Goal: Information Seeking & Learning: Learn about a topic

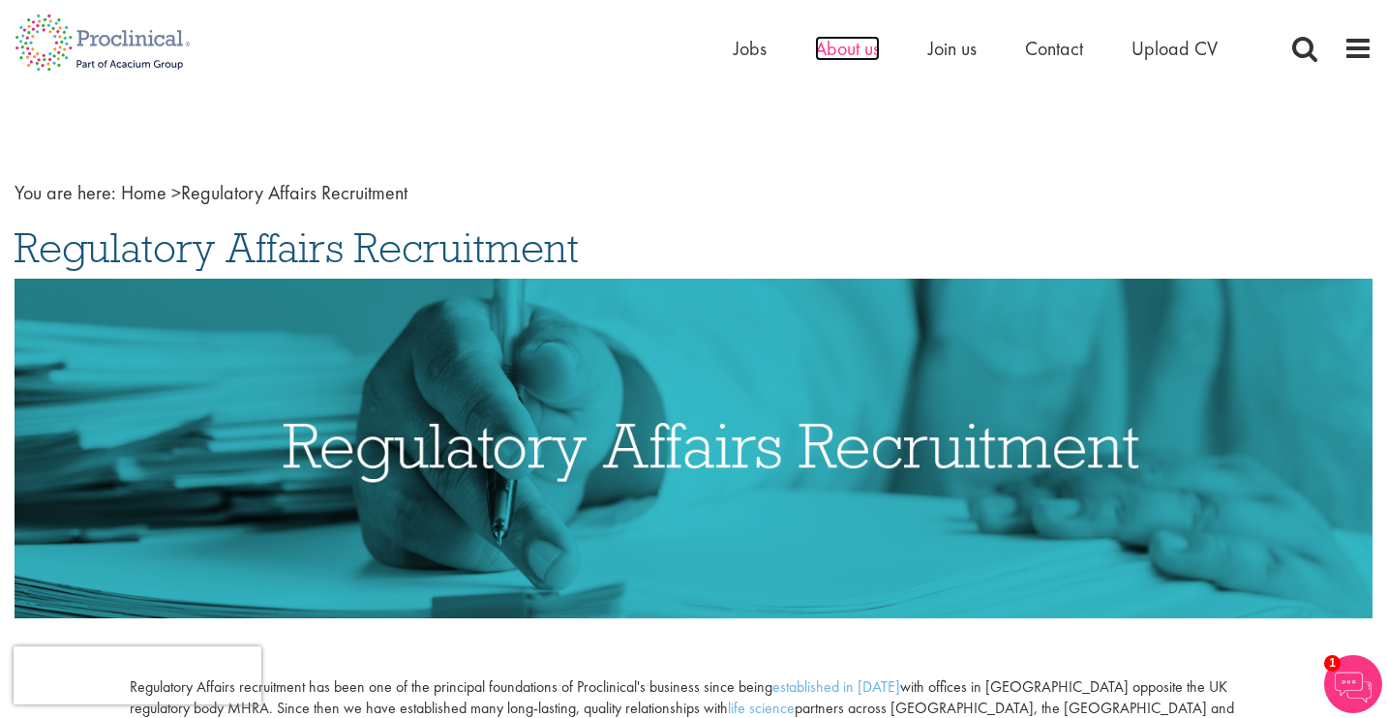
click at [818, 53] on span "About us" at bounding box center [847, 48] width 65 height 25
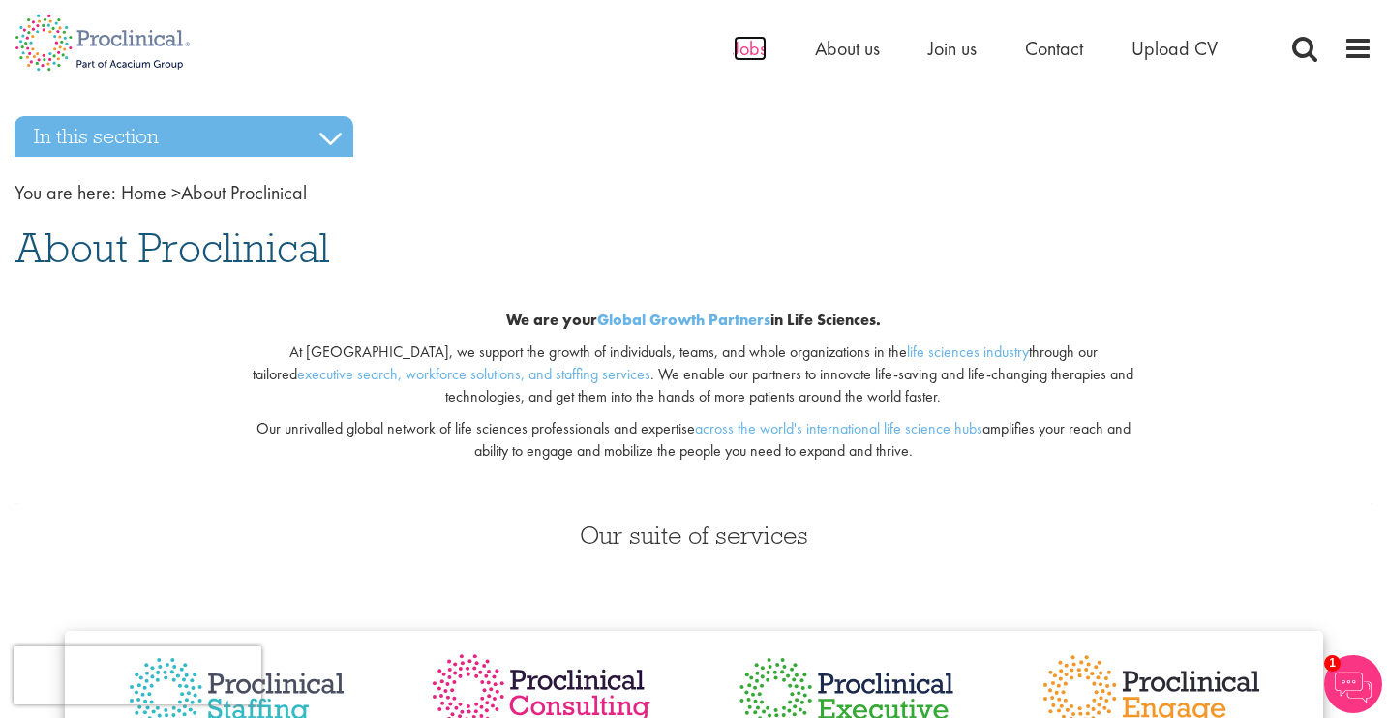
click at [742, 53] on span "Jobs" at bounding box center [750, 48] width 33 height 25
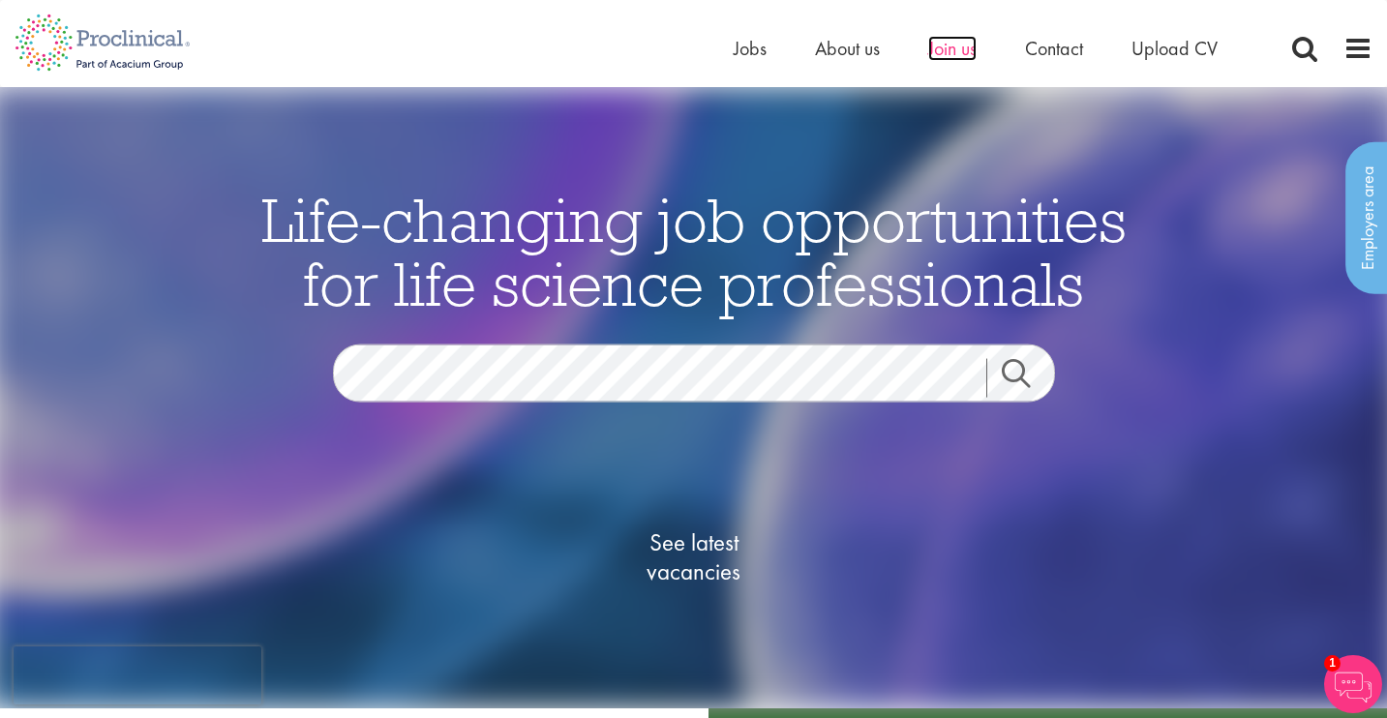
click at [949, 55] on span "Join us" at bounding box center [952, 48] width 48 height 25
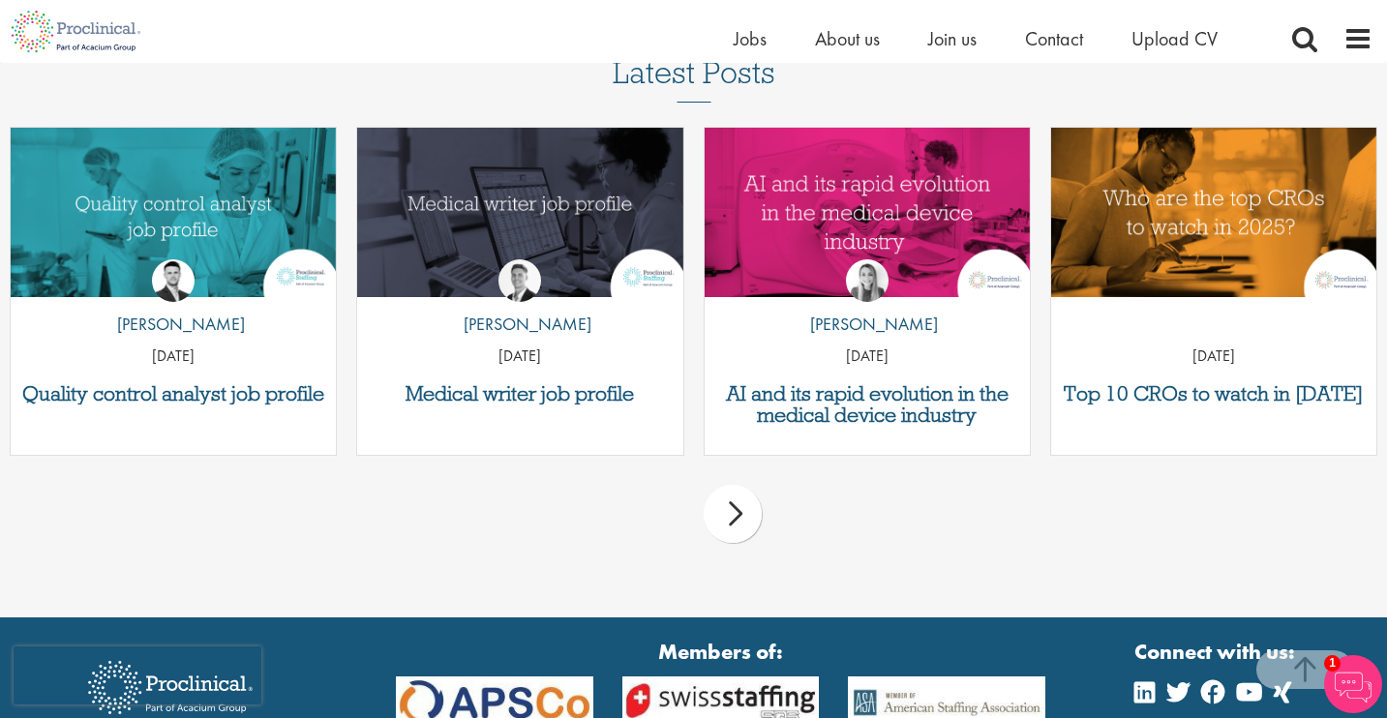
scroll to position [2645, 0]
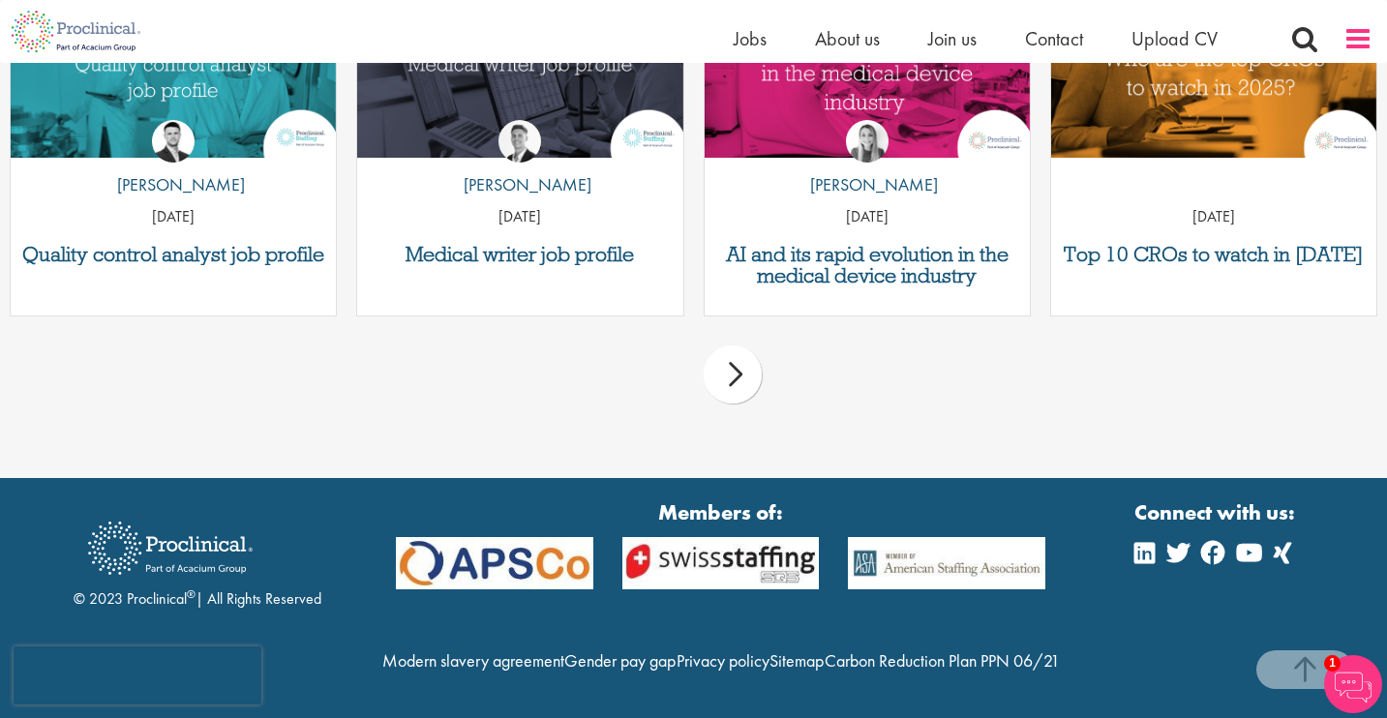
click at [1356, 30] on span at bounding box center [1357, 38] width 29 height 29
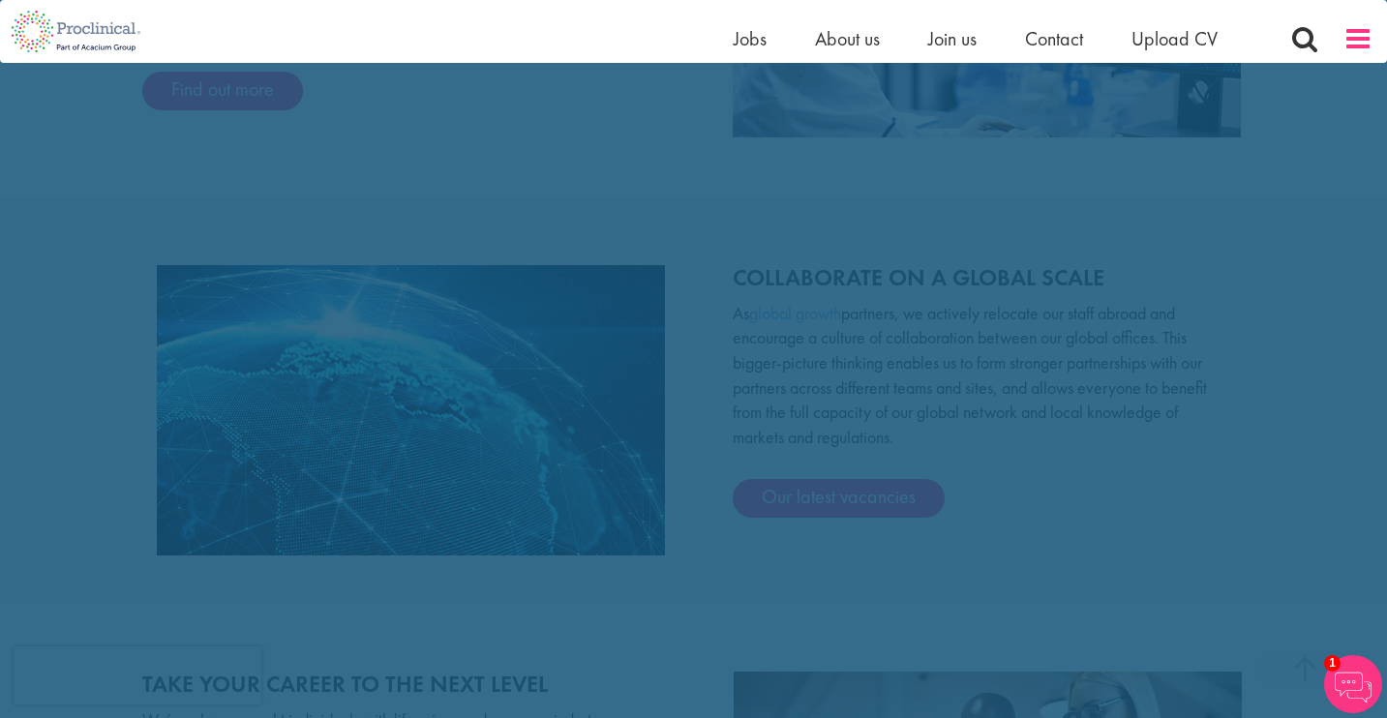
scroll to position [0, 0]
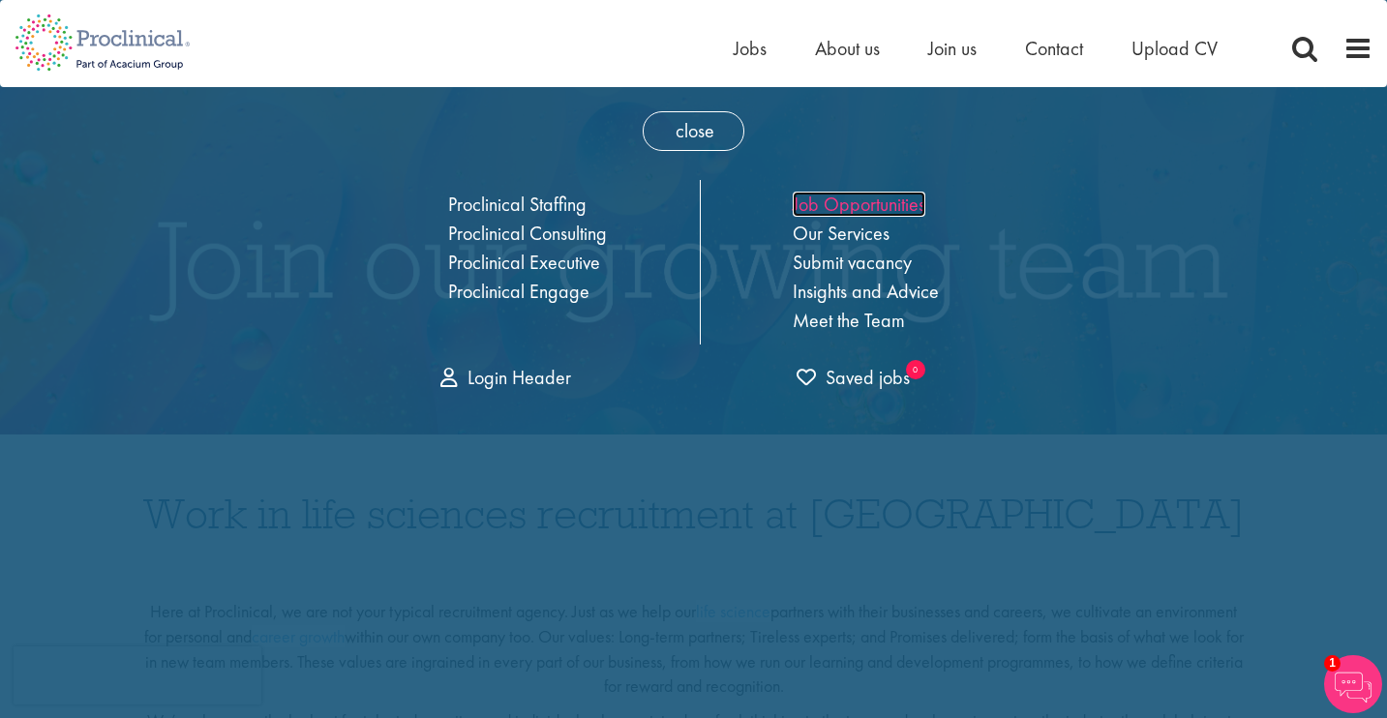
click at [846, 193] on link "Job Opportunities" at bounding box center [859, 204] width 133 height 25
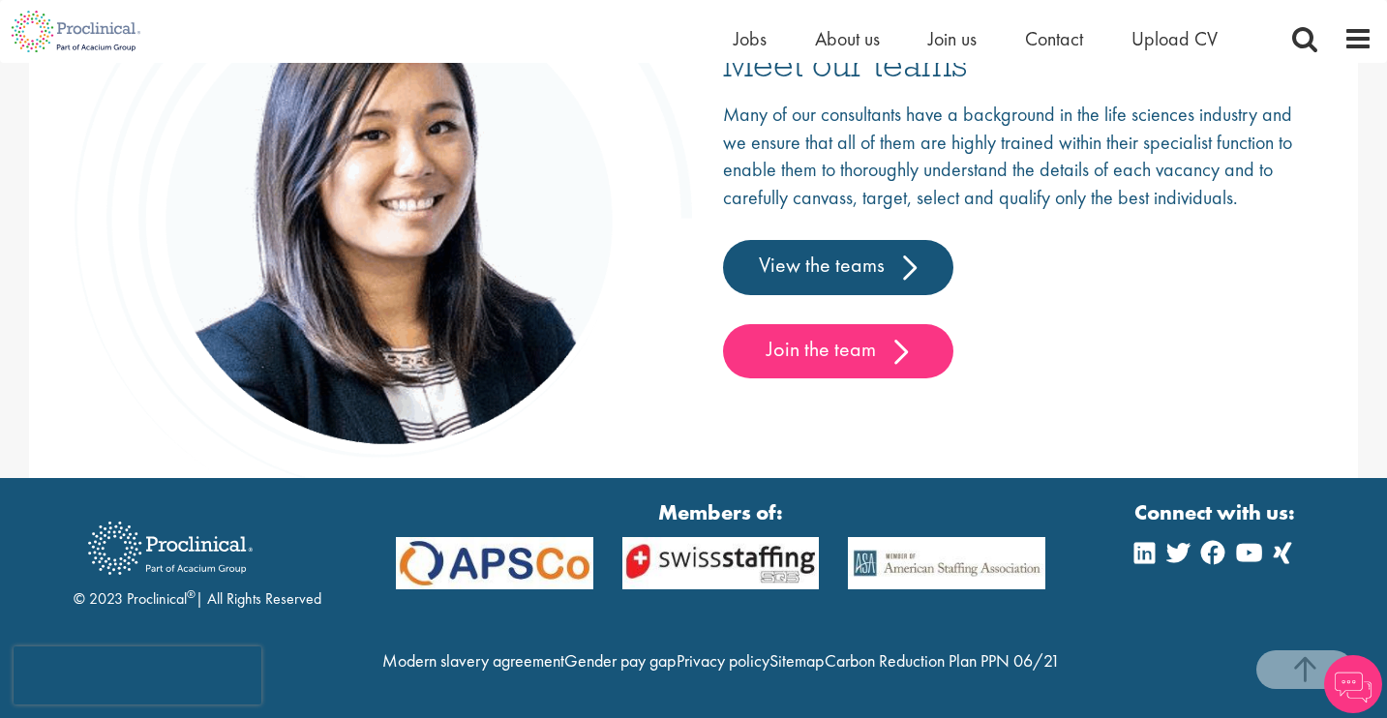
scroll to position [3107, 0]
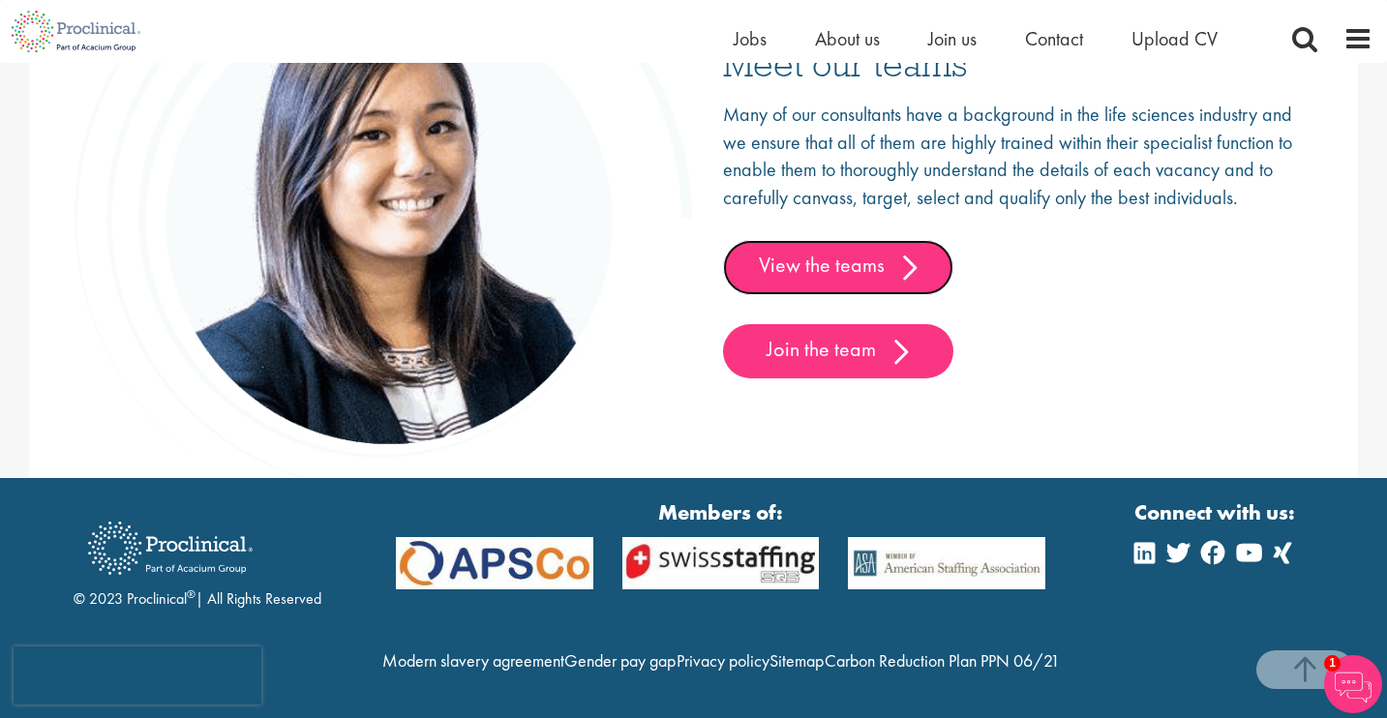
click at [815, 240] on link "View the teams" at bounding box center [838, 267] width 230 height 54
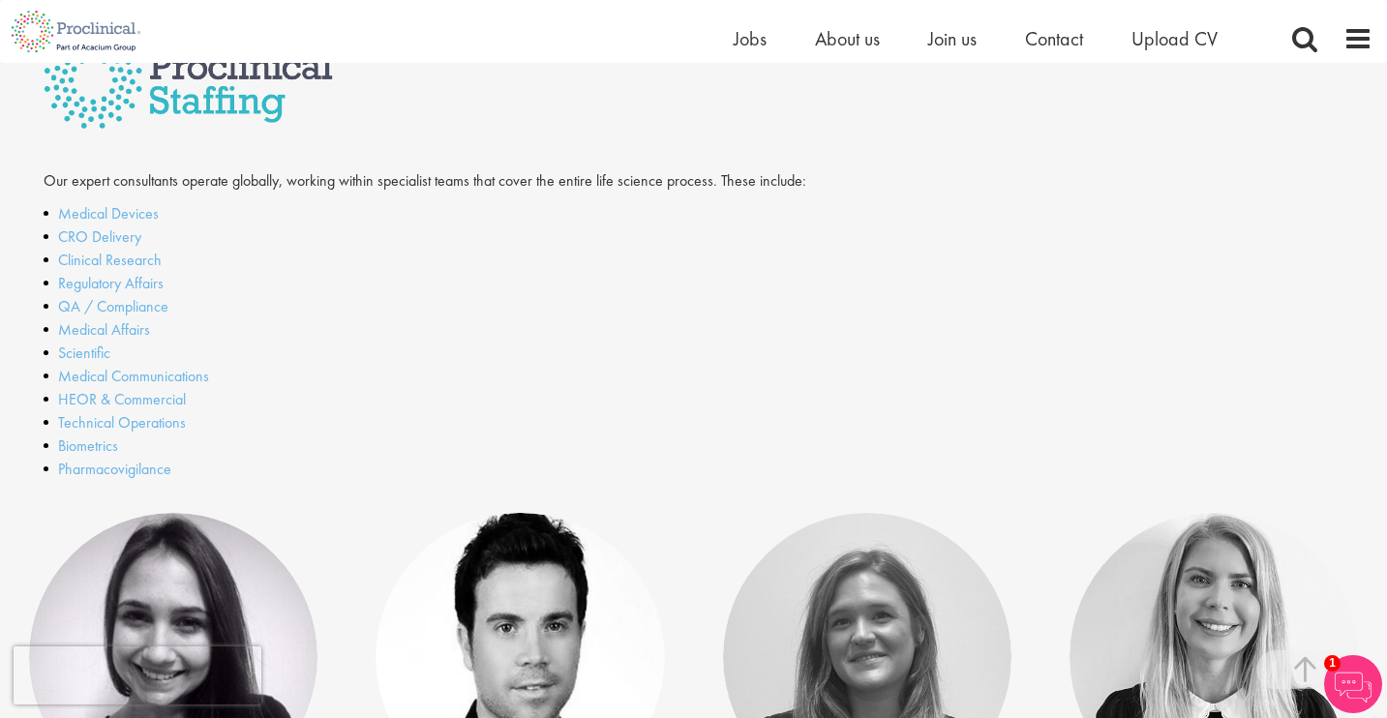
scroll to position [504, 0]
click at [130, 278] on link "Regulatory Affairs" at bounding box center [110, 282] width 105 height 20
click at [1050, 29] on span "Contact" at bounding box center [1054, 38] width 58 height 25
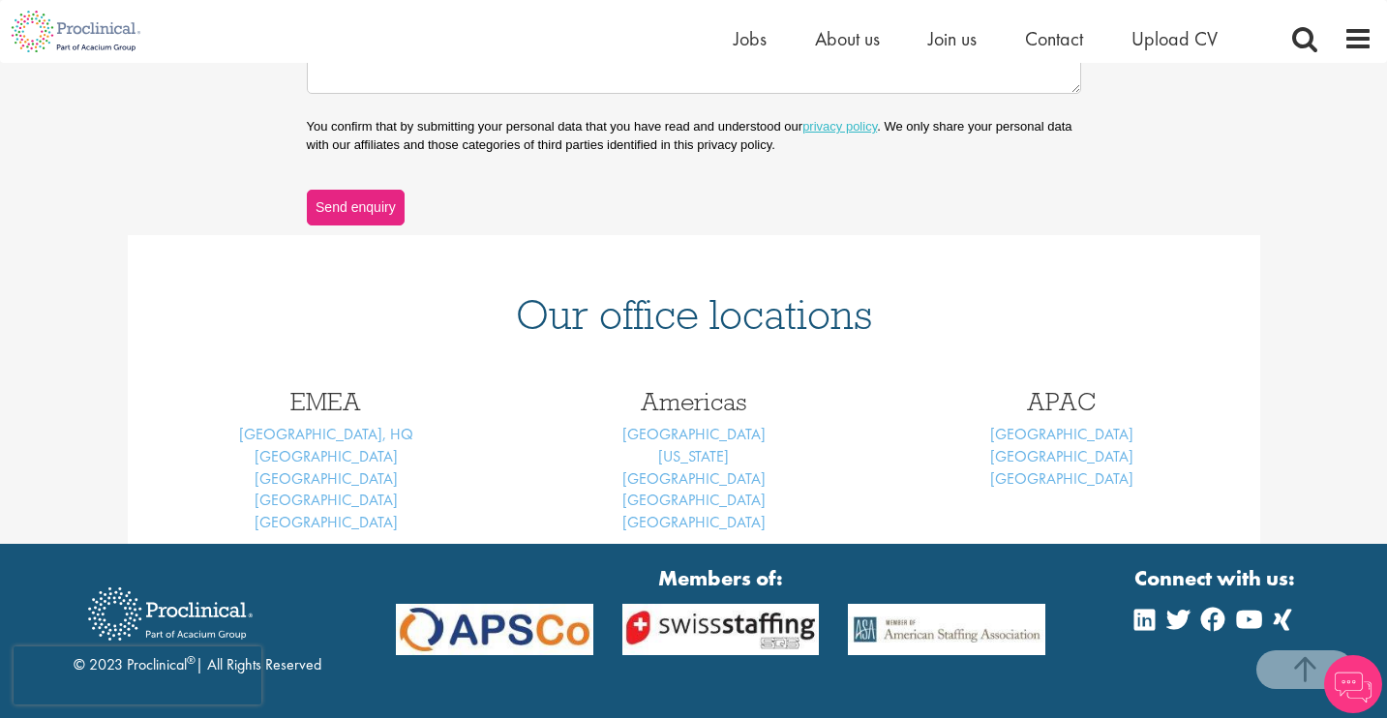
scroll to position [650, 0]
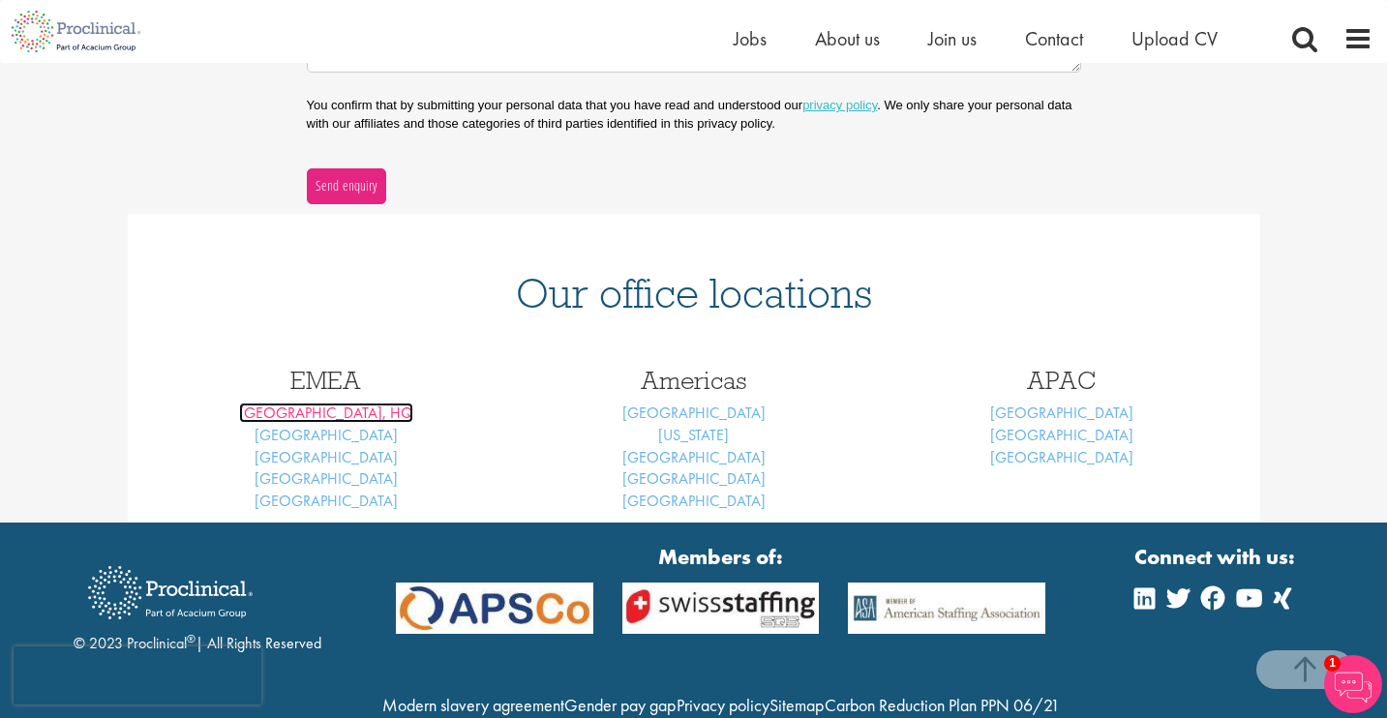
click at [299, 419] on link "London, HQ" at bounding box center [326, 413] width 174 height 20
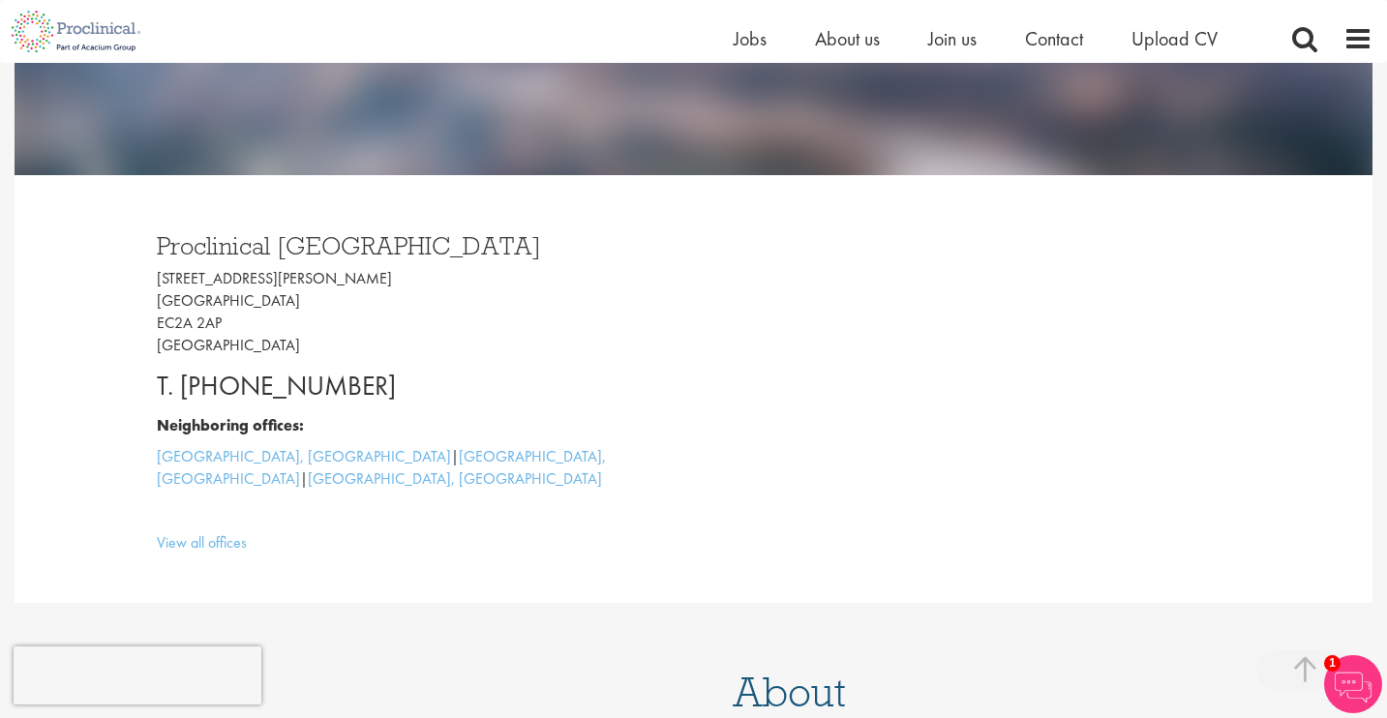
scroll to position [426, 0]
click at [1058, 45] on span "Contact" at bounding box center [1054, 38] width 58 height 25
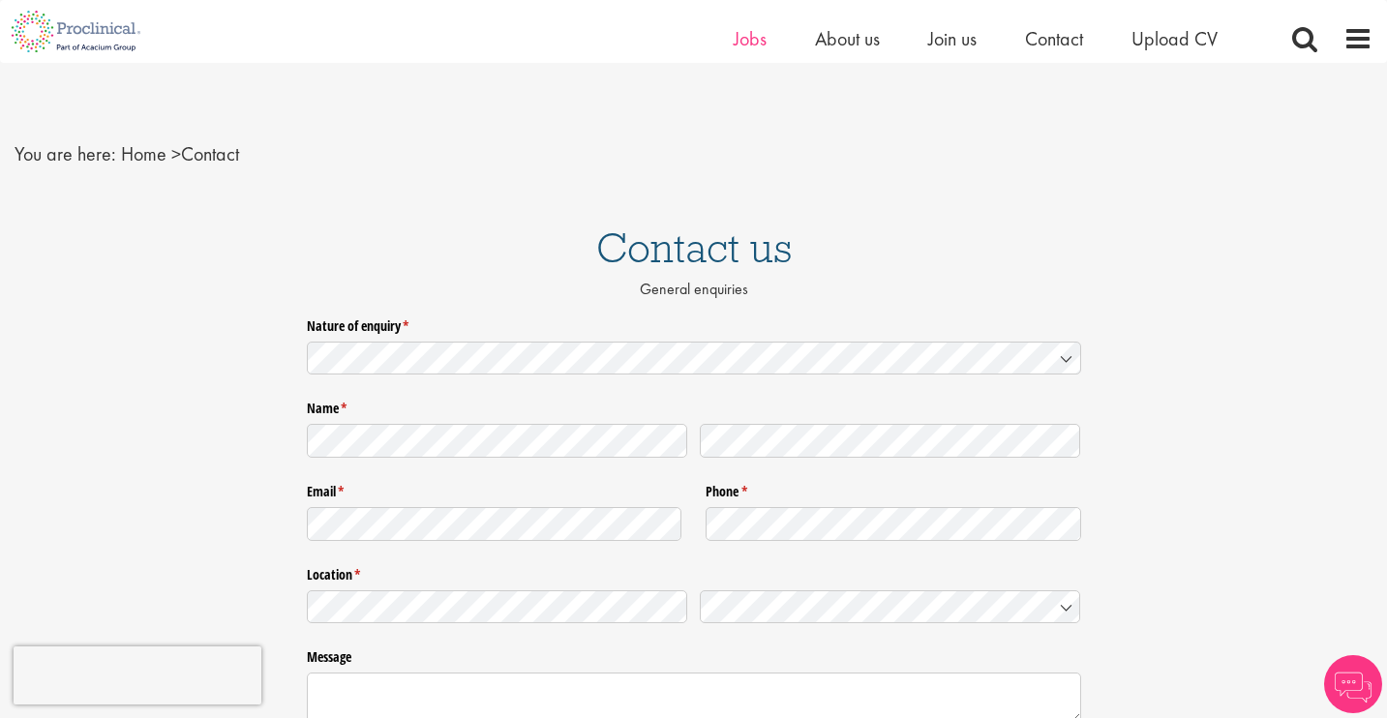
scroll to position [130, 0]
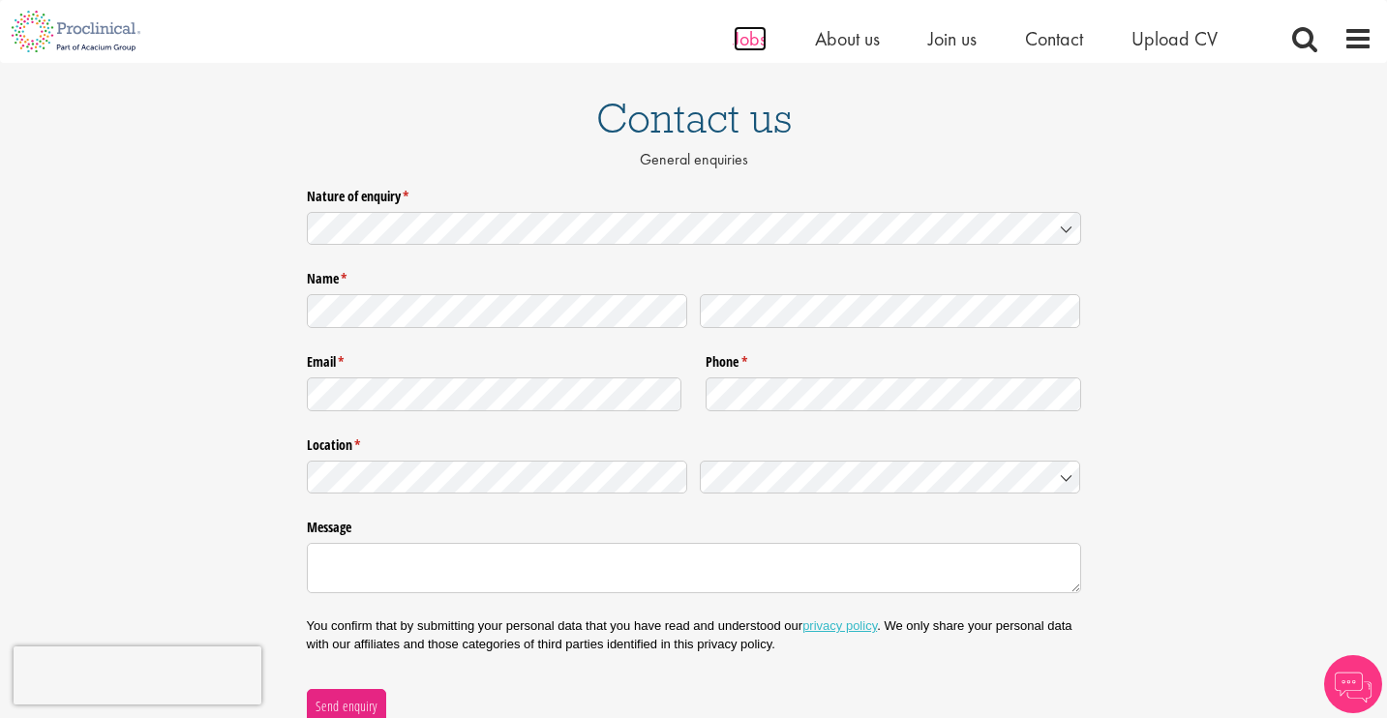
click at [752, 45] on span "Jobs" at bounding box center [750, 38] width 33 height 25
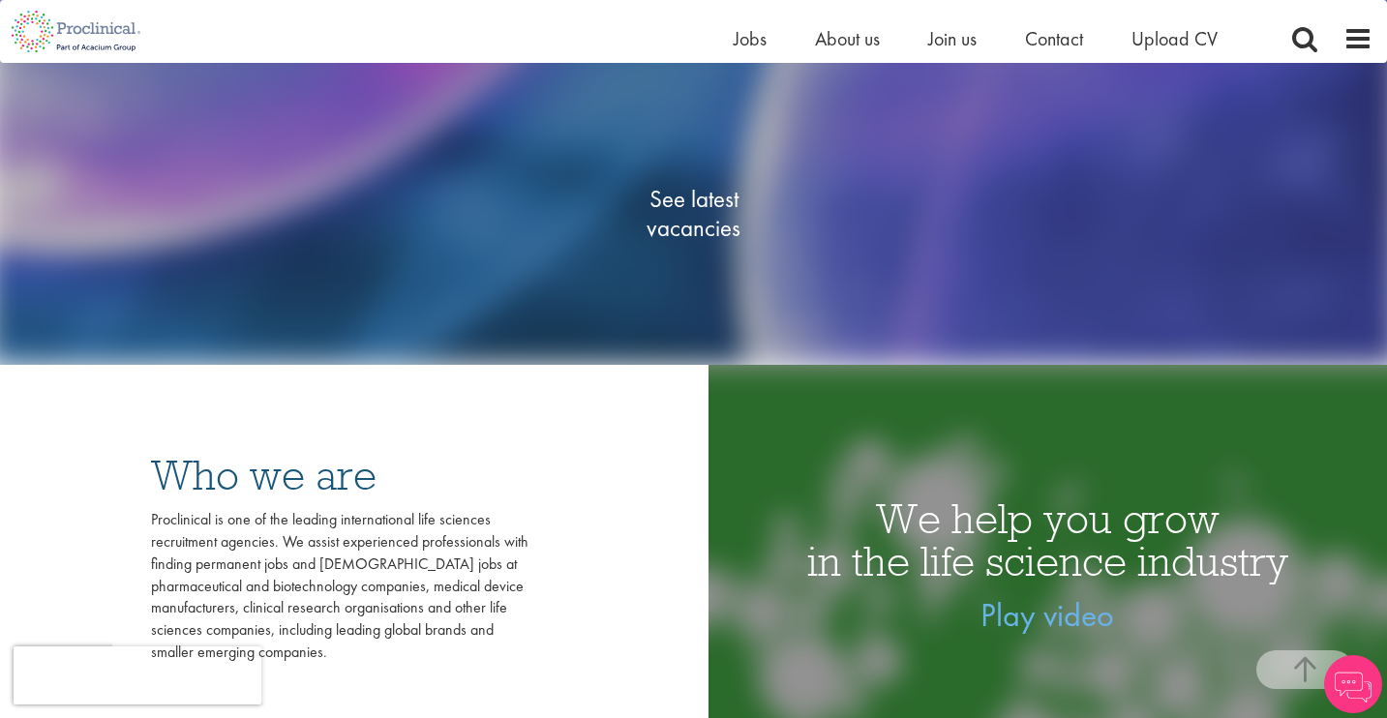
scroll to position [319, 0]
click at [664, 216] on span "See latest vacancies" at bounding box center [694, 214] width 194 height 58
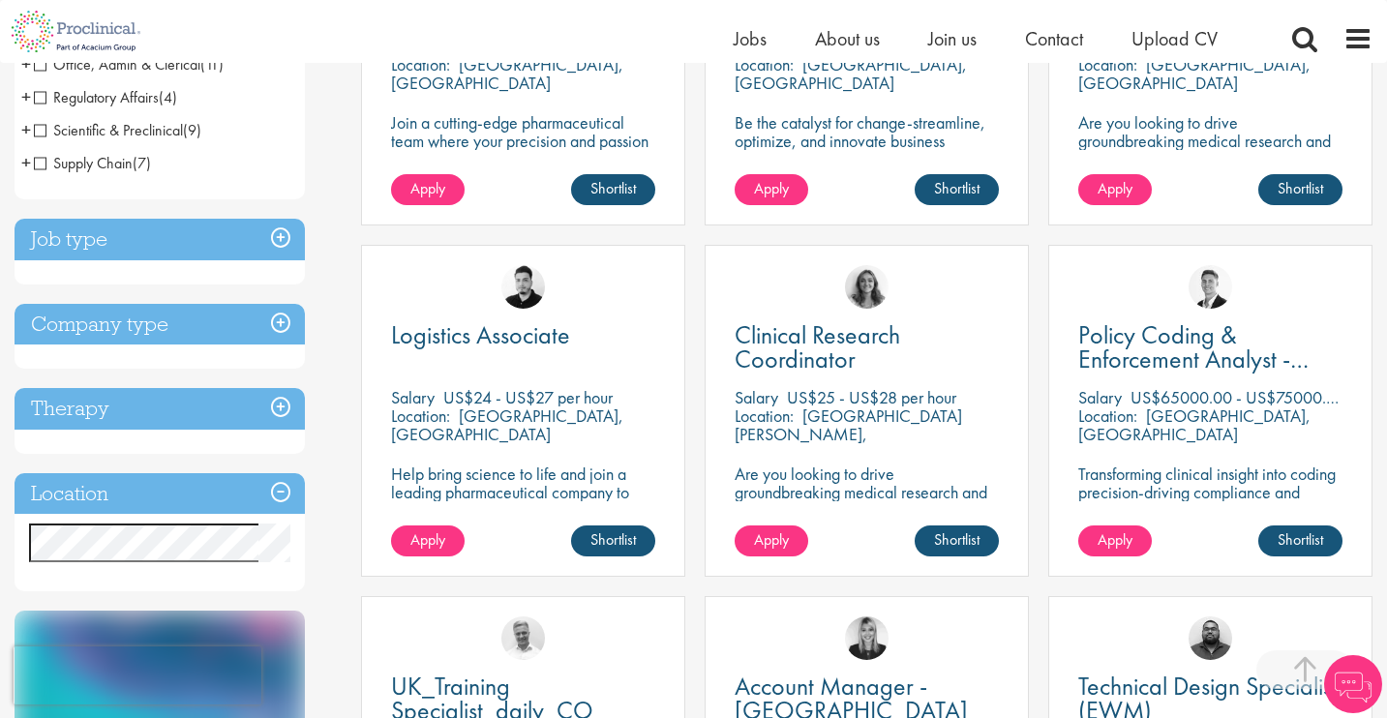
scroll to position [546, 0]
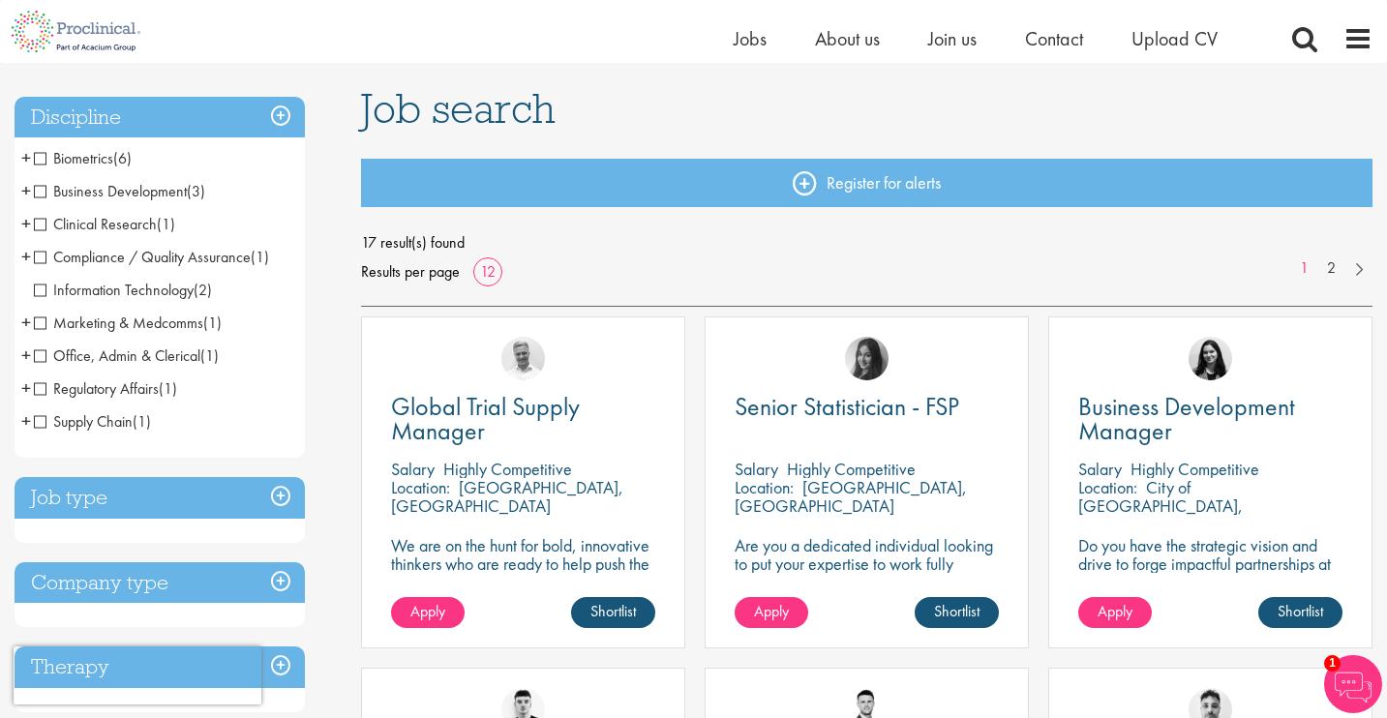
scroll to position [139, 0]
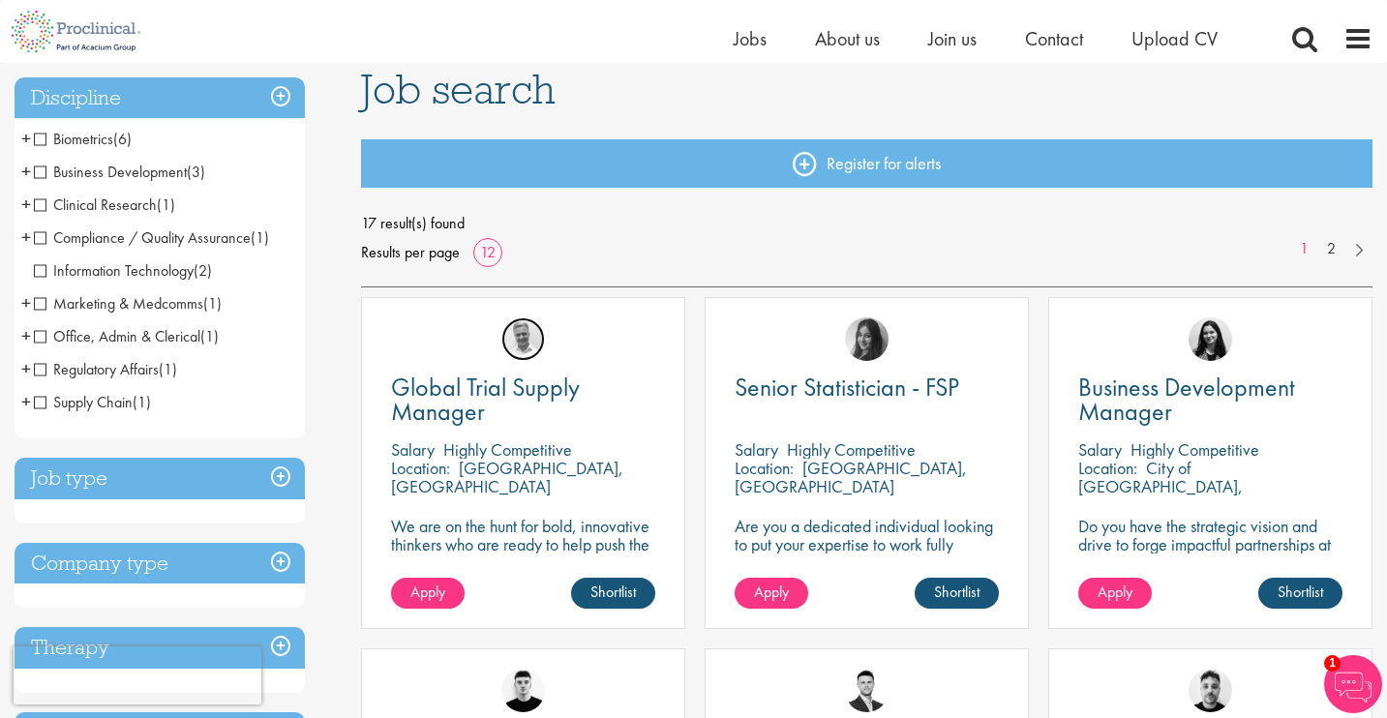
click at [524, 337] on img at bounding box center [523, 339] width 44 height 44
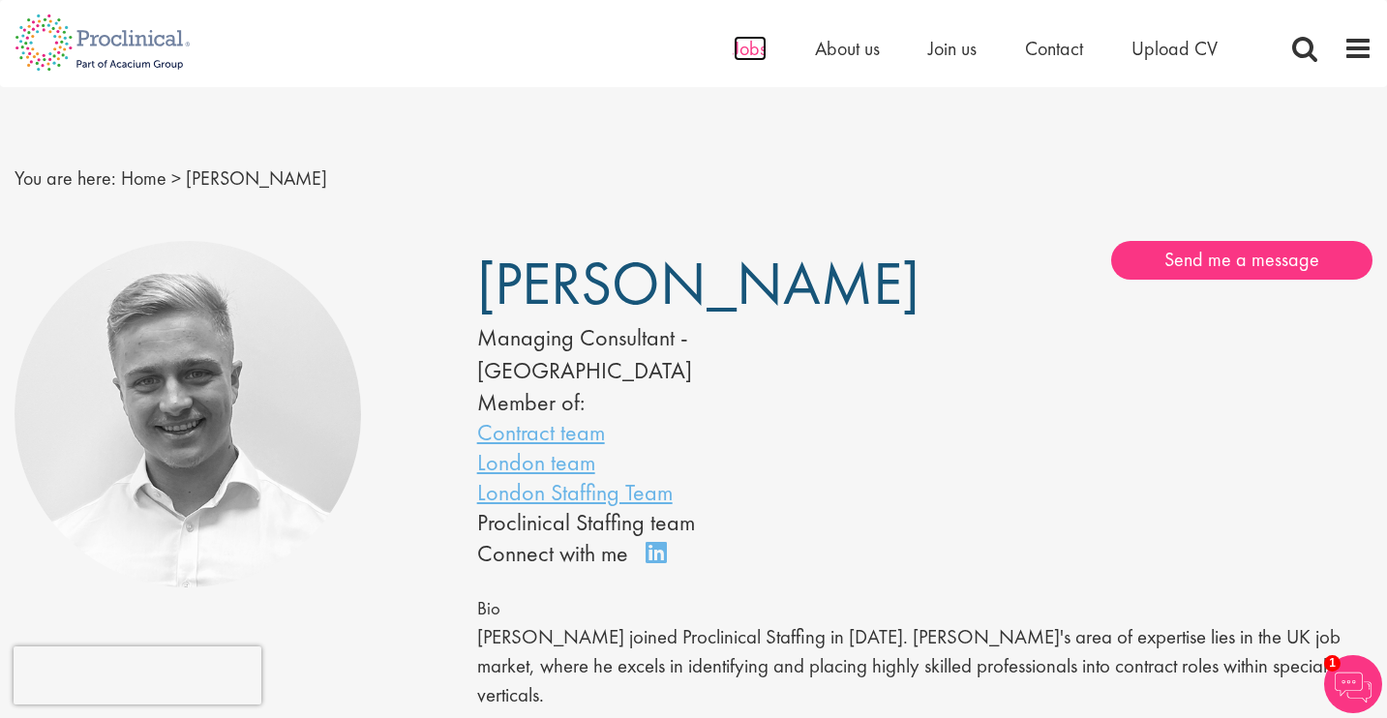
click at [754, 52] on span "Jobs" at bounding box center [750, 48] width 33 height 25
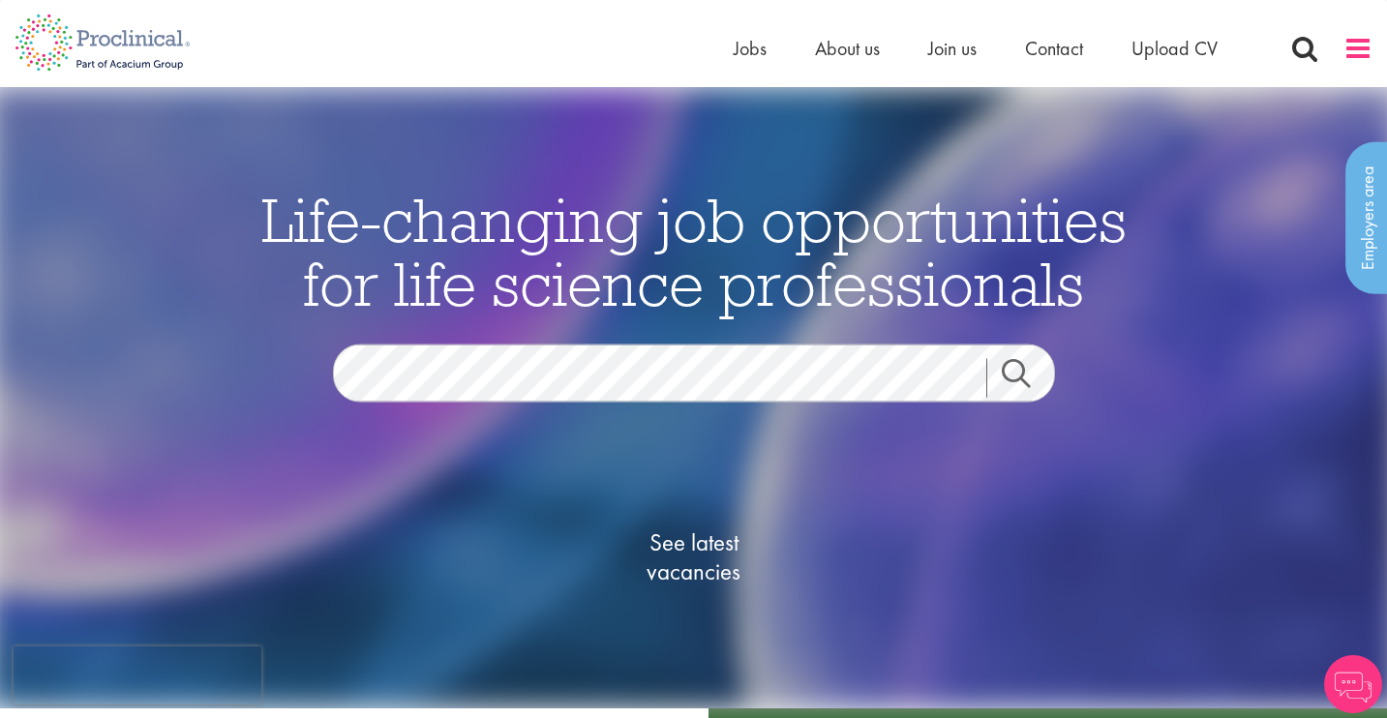
click at [1362, 45] on span at bounding box center [1357, 48] width 29 height 29
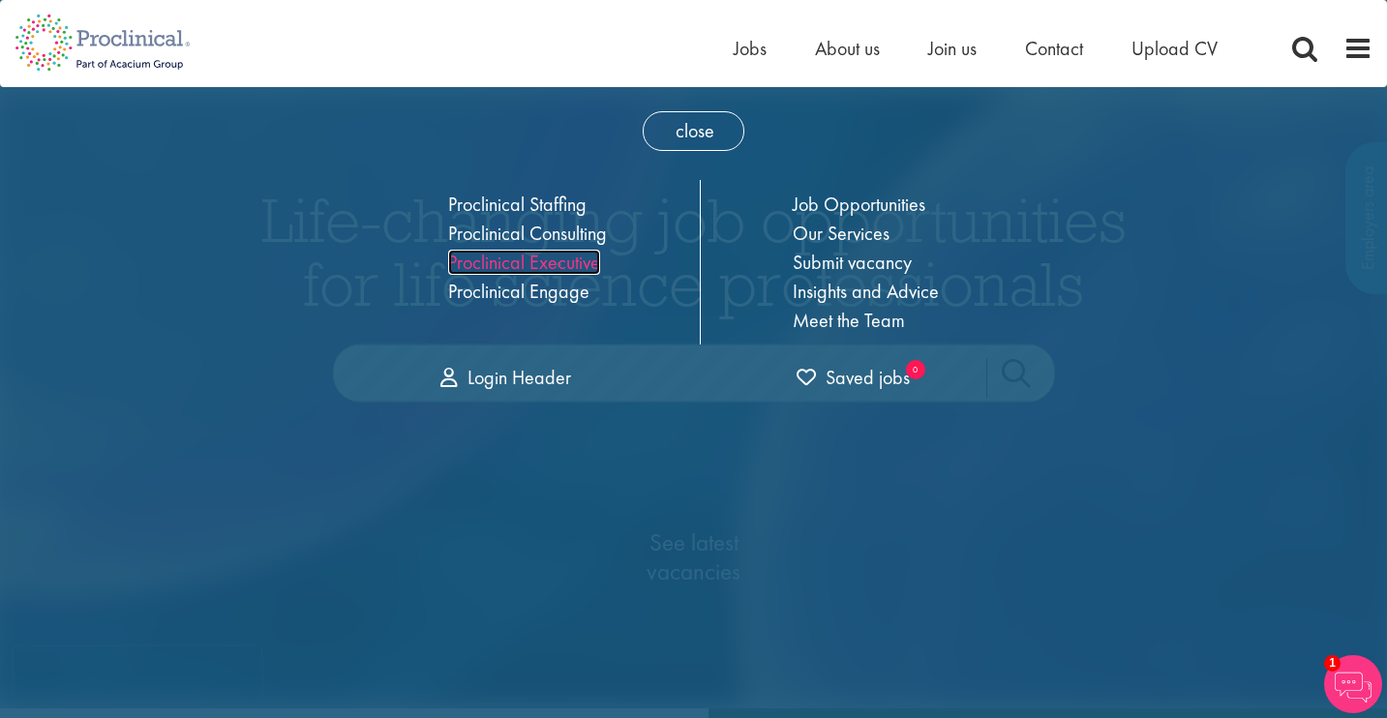
click at [554, 264] on link "Proclinical Executive" at bounding box center [524, 262] width 152 height 25
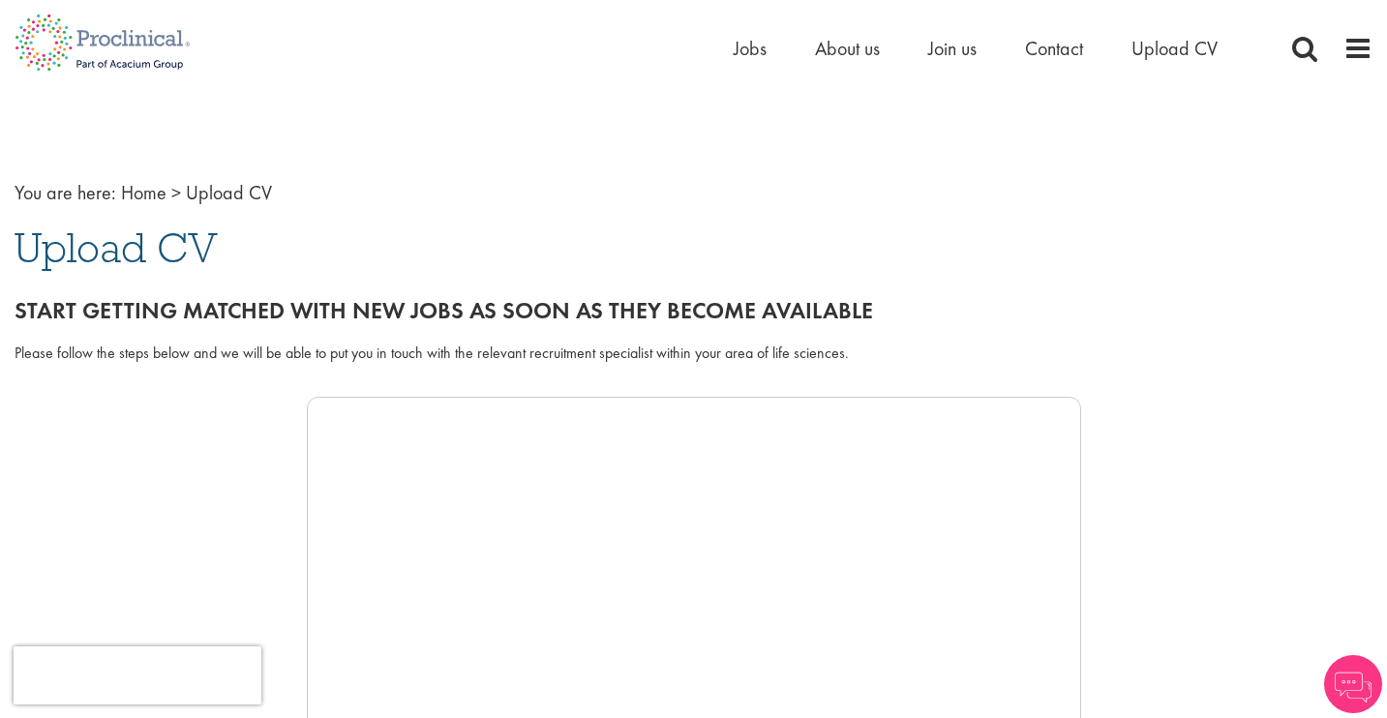
click at [1372, 49] on div "Home Jobs About us Join us Contact Upload CV" at bounding box center [693, 36] width 1387 height 73
click at [1351, 46] on span at bounding box center [1357, 48] width 29 height 29
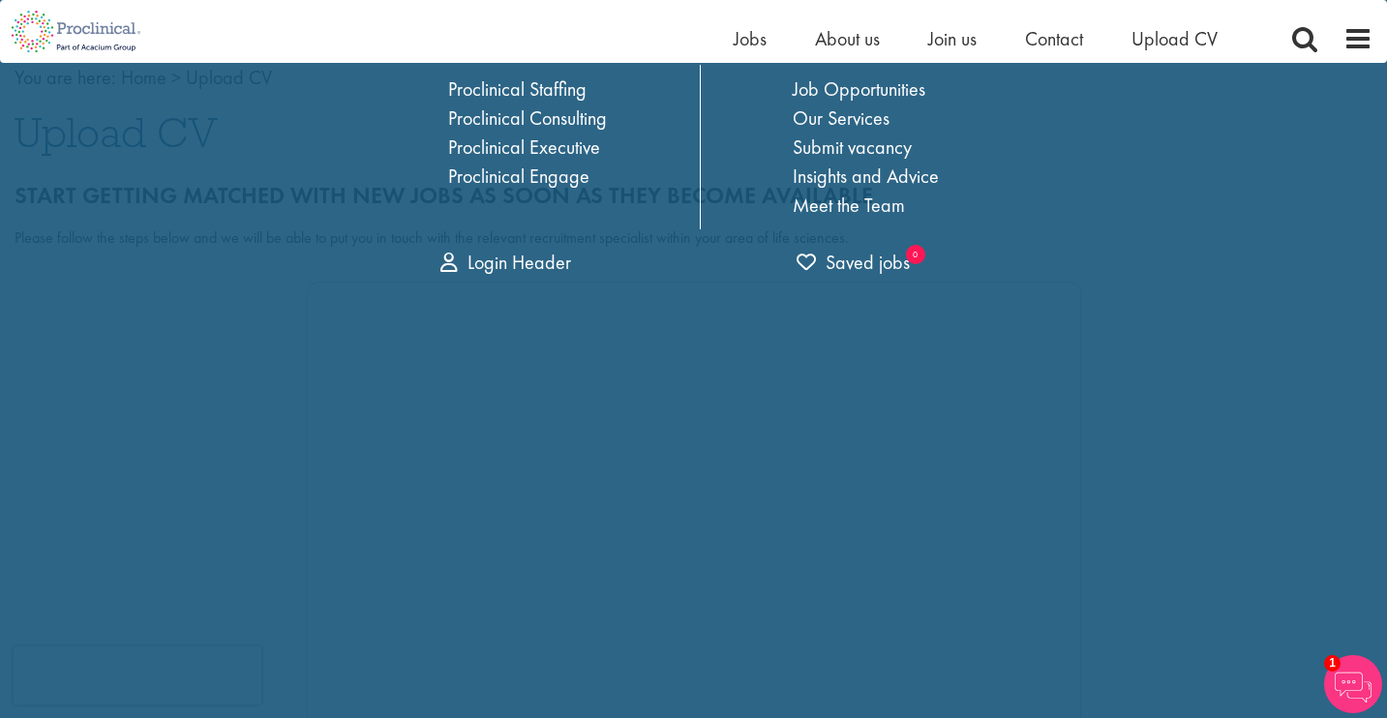
scroll to position [213, 0]
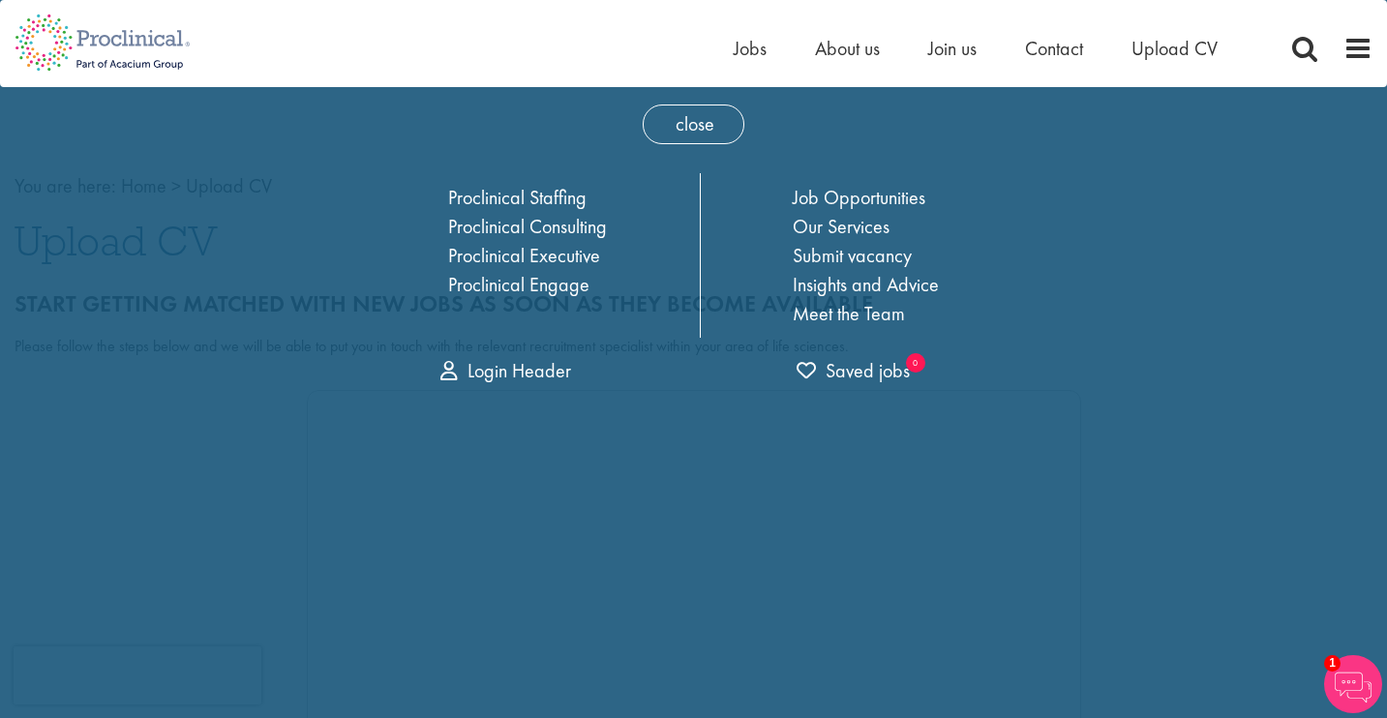
scroll to position [0, 0]
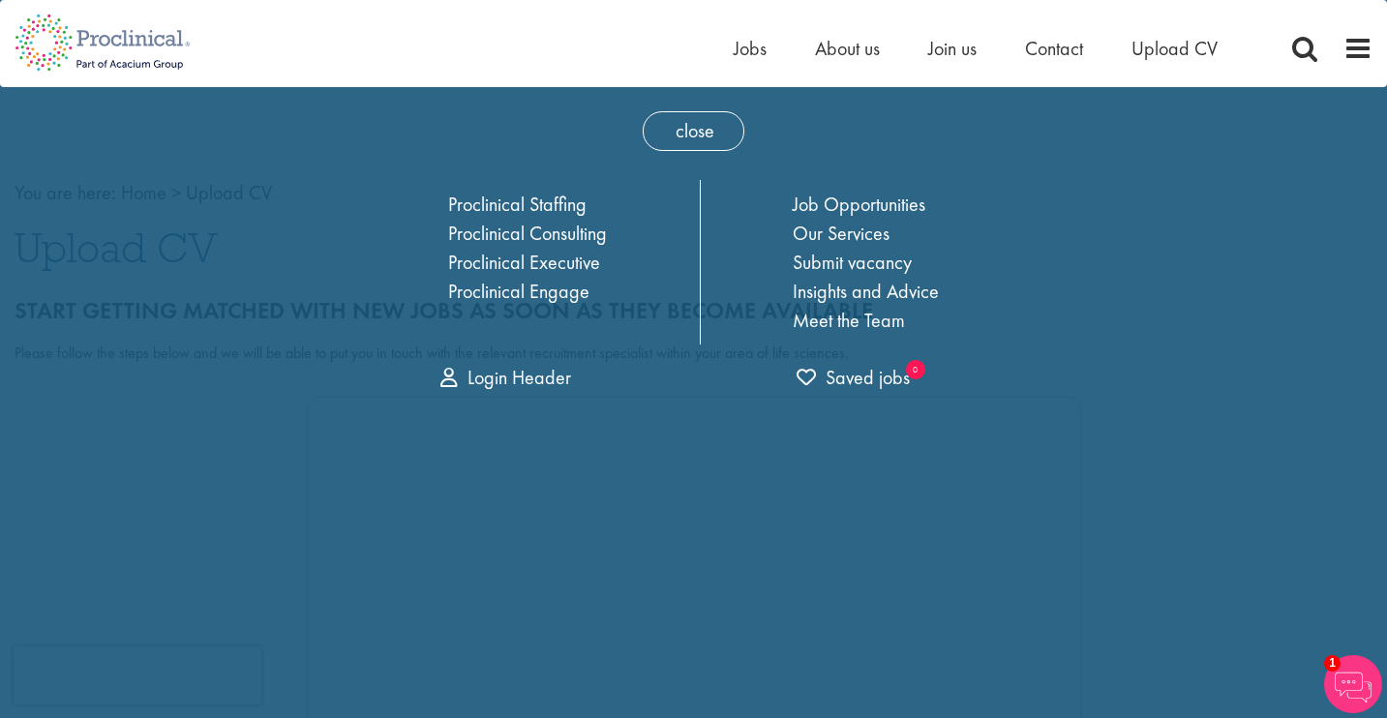
click at [390, 40] on div "Home Jobs About us Join us Contact Upload CV" at bounding box center [686, 36] width 1372 height 73
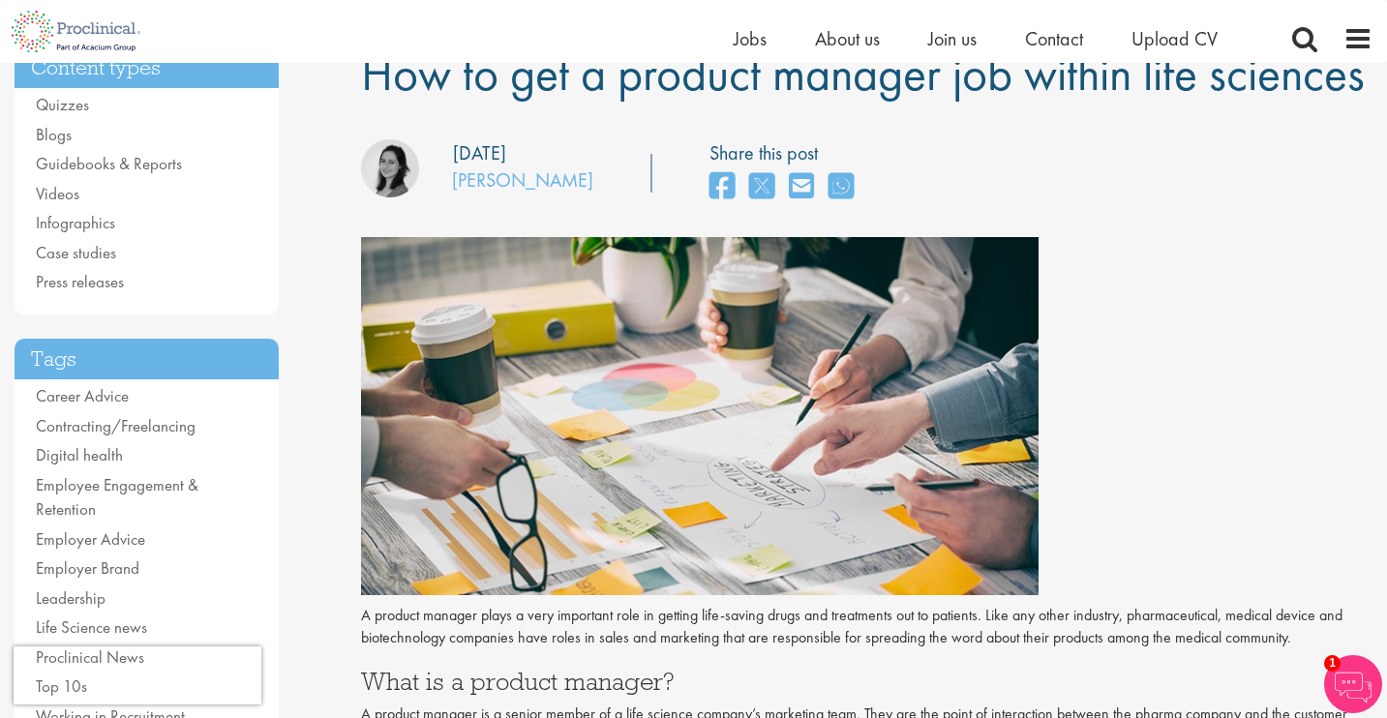
scroll to position [174, 0]
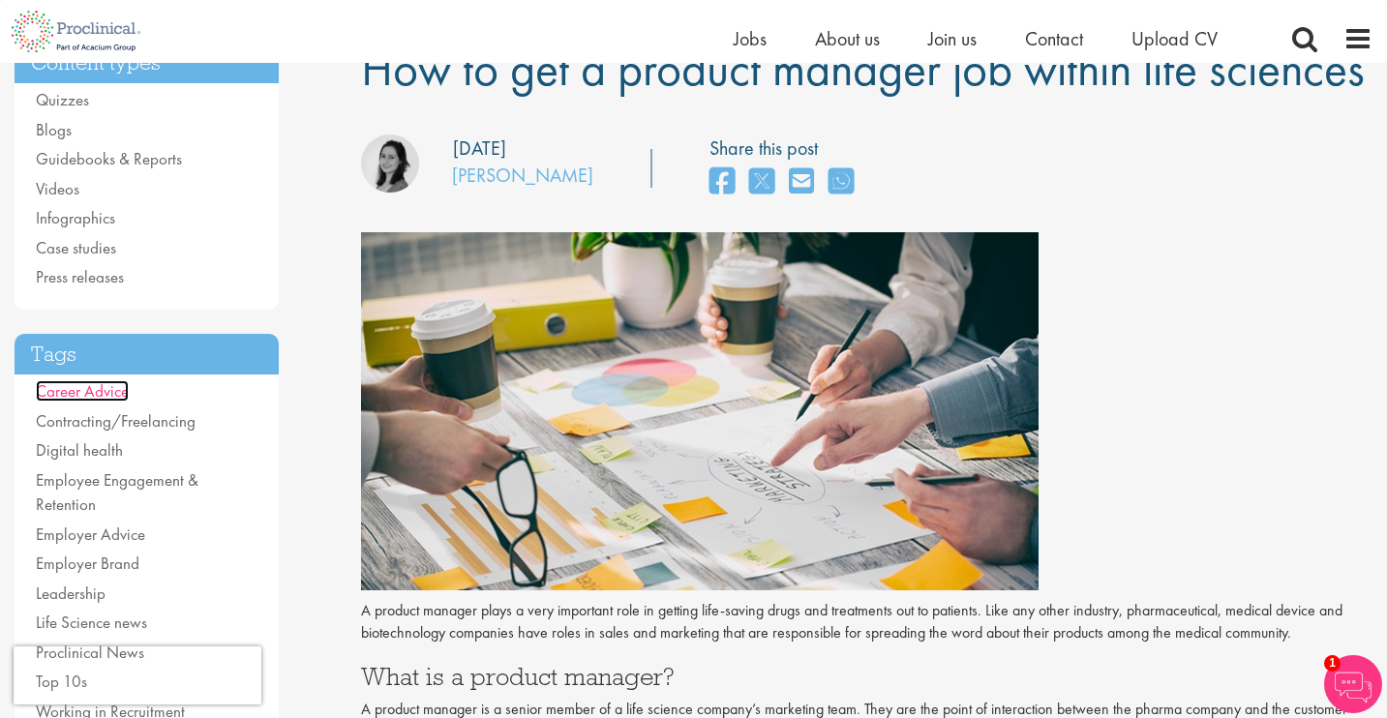
click at [79, 393] on link "Career Advice" at bounding box center [82, 390] width 93 height 21
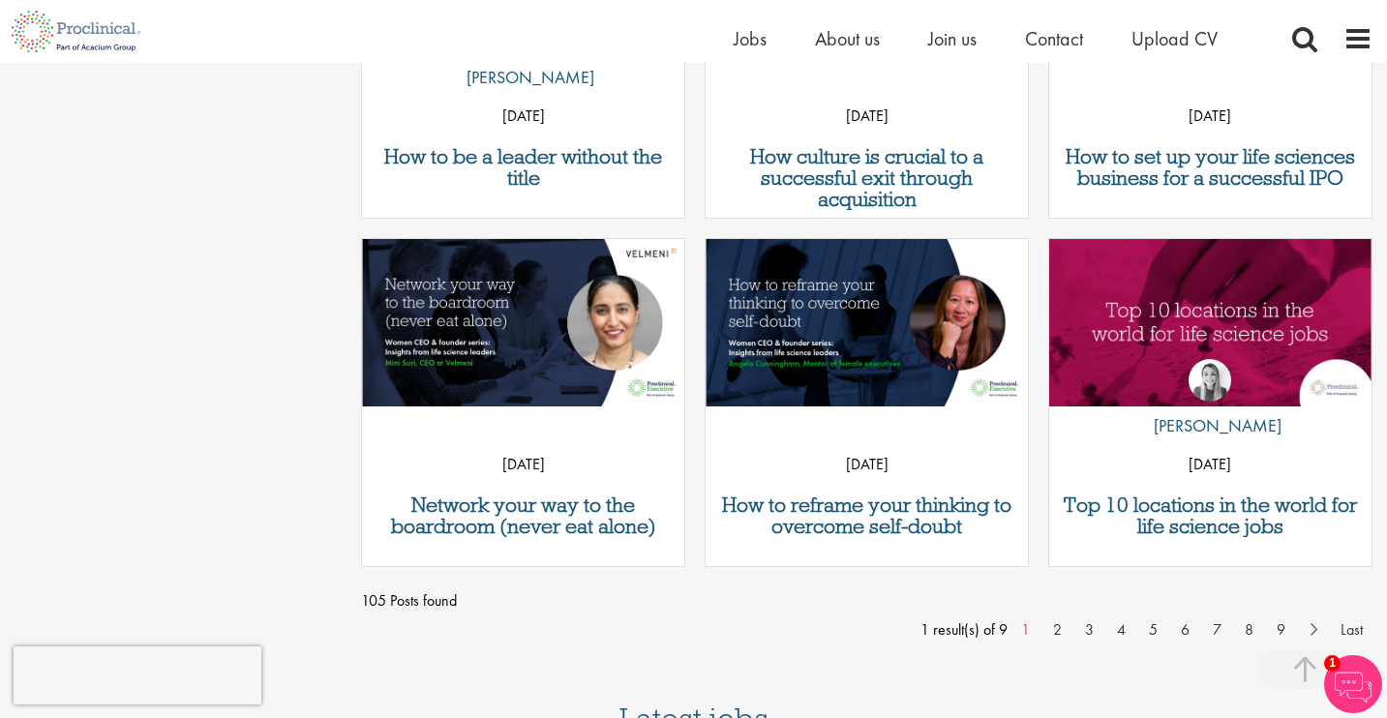
scroll to position [1586, 0]
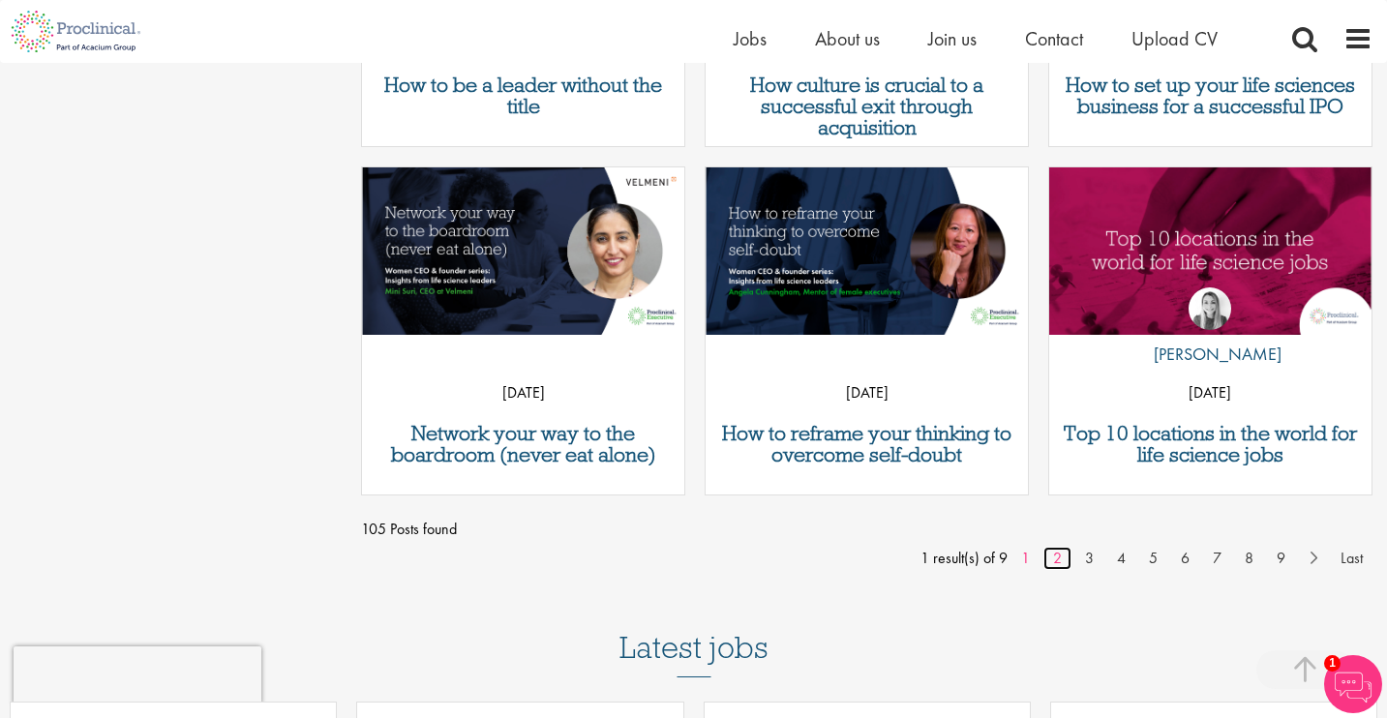
click at [1060, 555] on link "2" at bounding box center [1057, 558] width 28 height 23
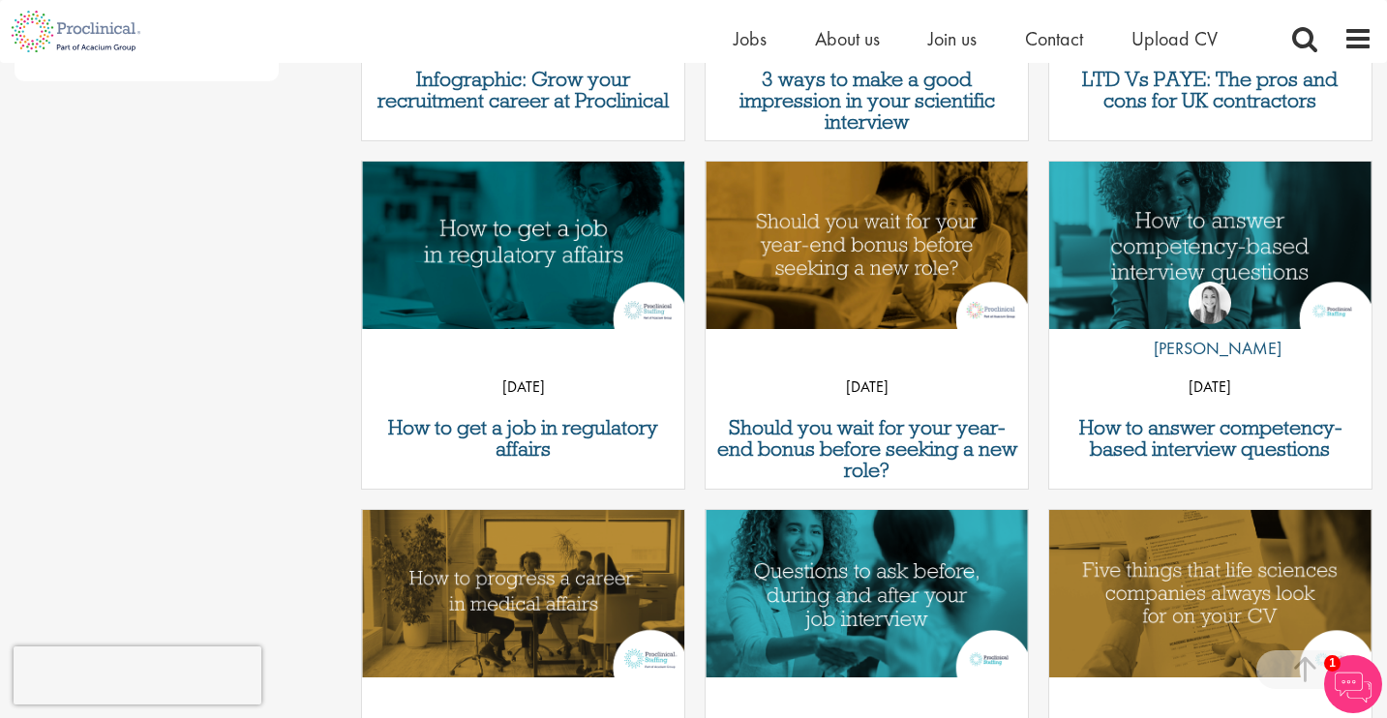
scroll to position [899, 0]
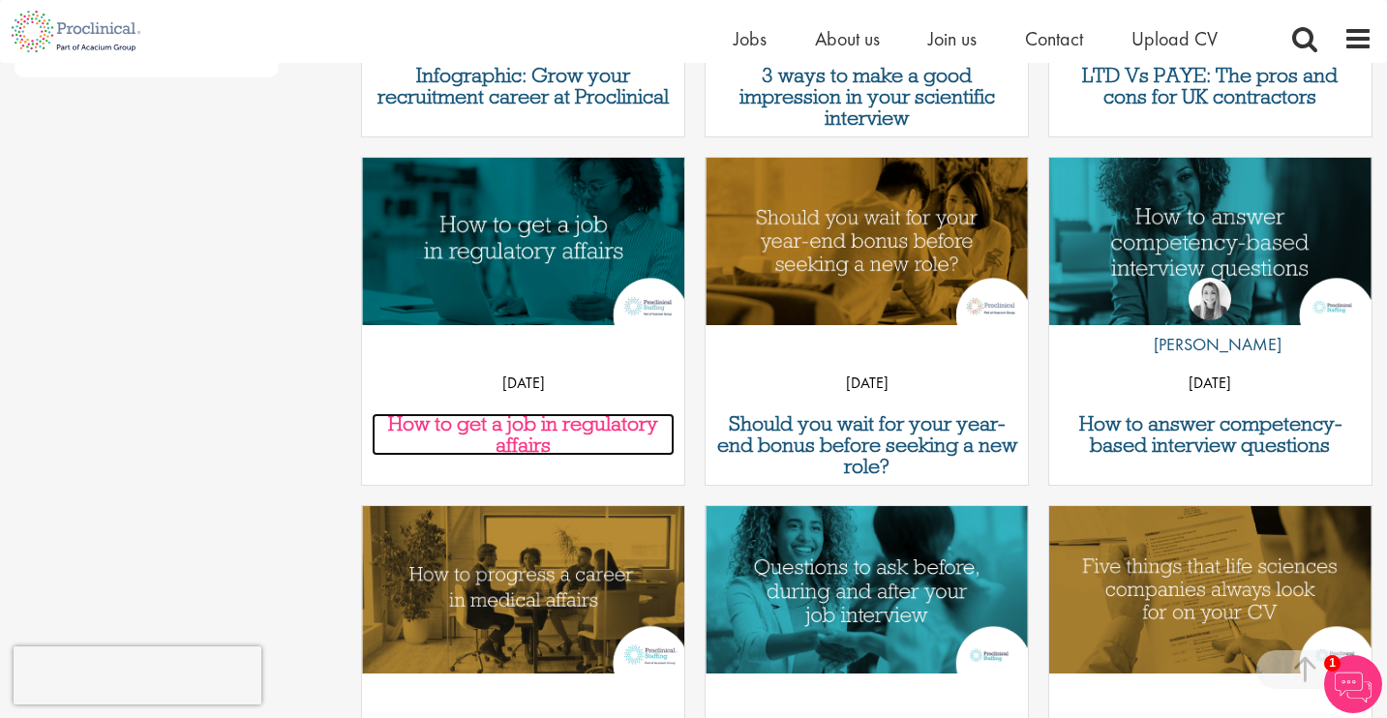
click at [524, 419] on h3 "How to get a job in regulatory affairs" at bounding box center [523, 434] width 303 height 43
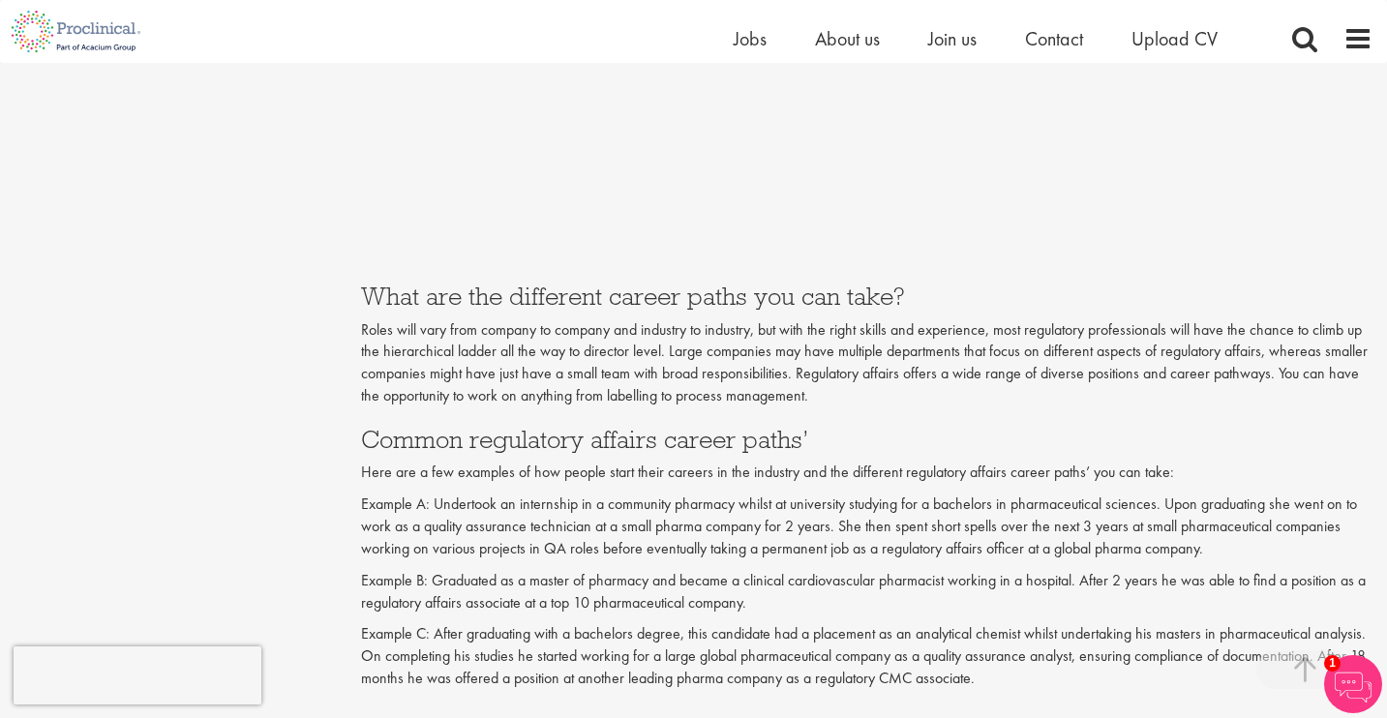
scroll to position [2815, 0]
